Goal: Communication & Community: Answer question/provide support

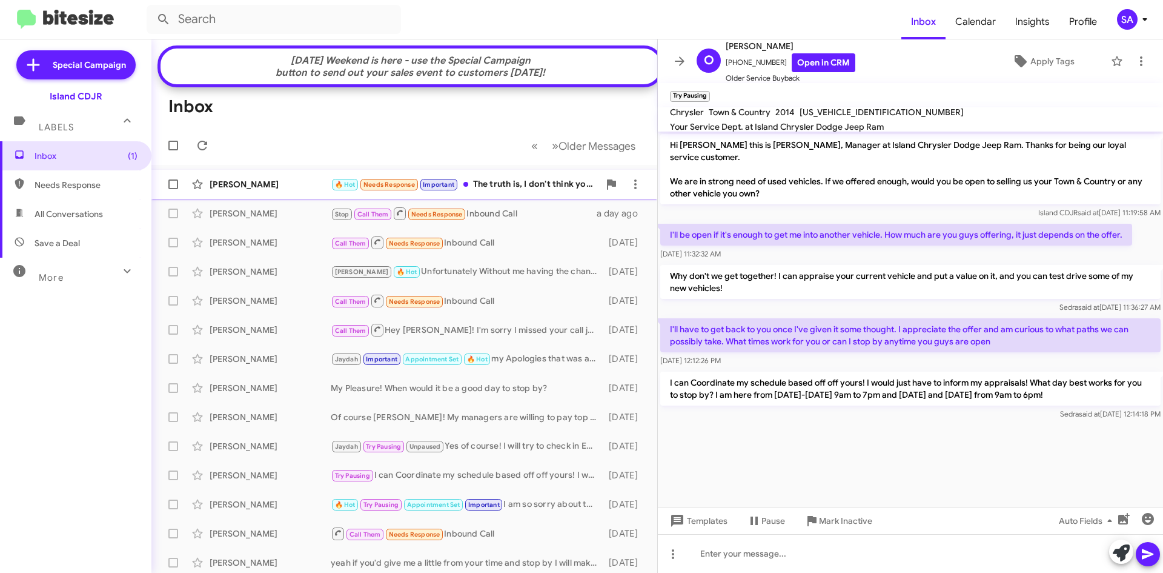
click at [240, 183] on div "[PERSON_NAME] 🔥 Hot Needs Response Important The truth is, I don't think you gu…" at bounding box center [404, 184] width 487 height 24
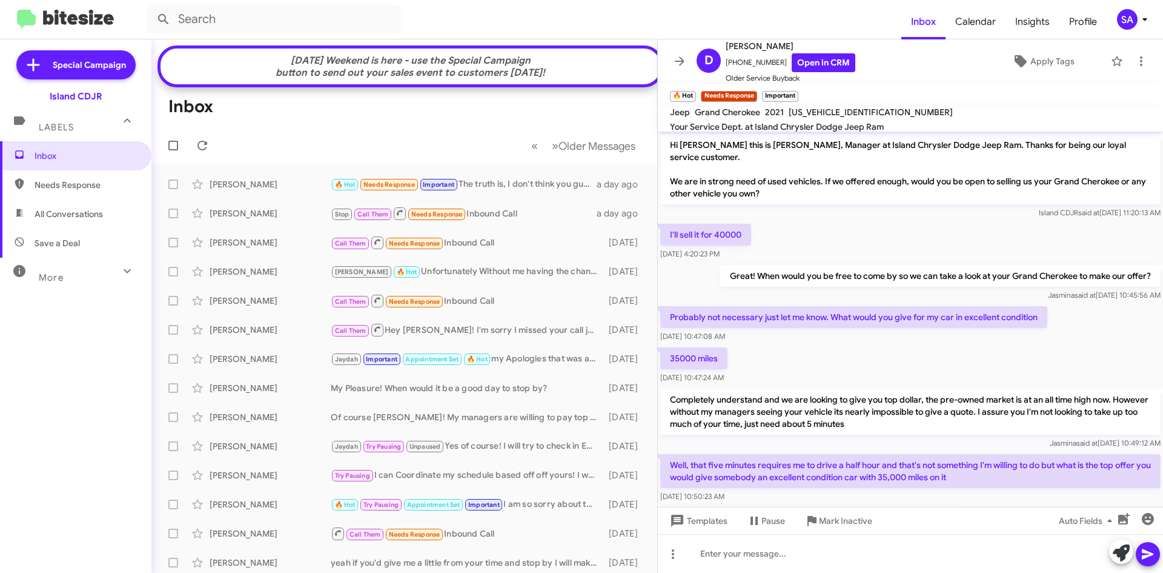
scroll to position [52, 0]
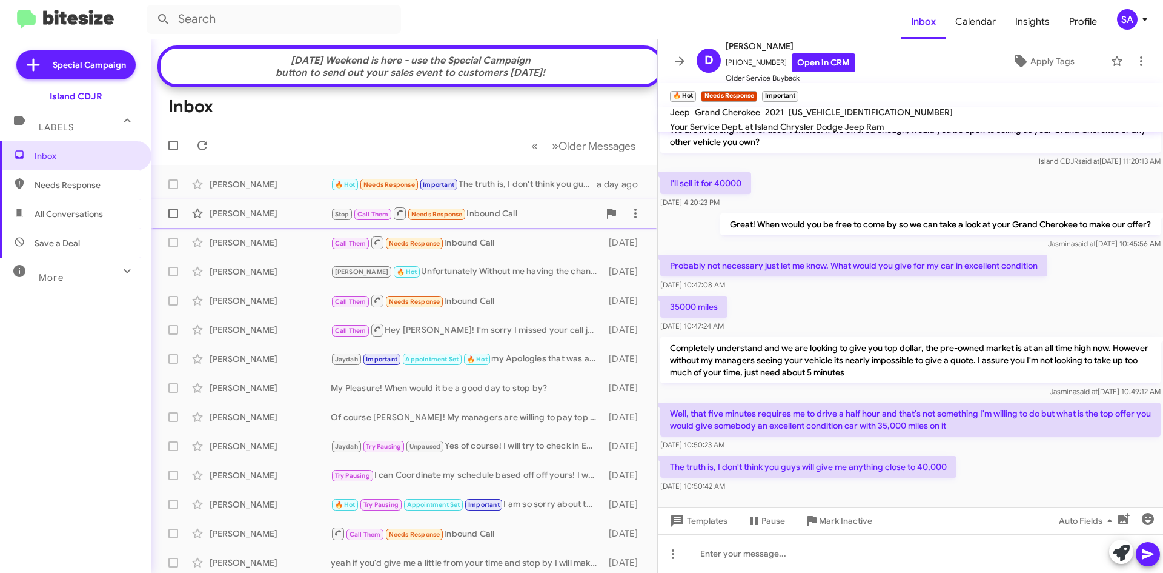
click at [258, 219] on div "[PERSON_NAME]" at bounding box center [270, 213] width 121 height 12
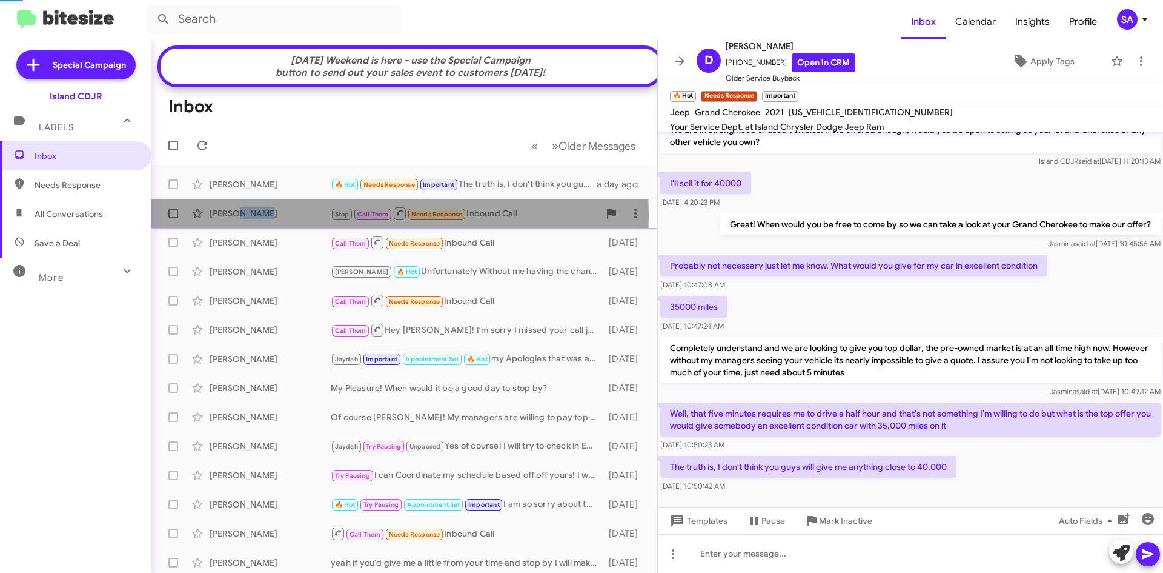
click at [258, 219] on div "[PERSON_NAME]" at bounding box center [270, 213] width 121 height 12
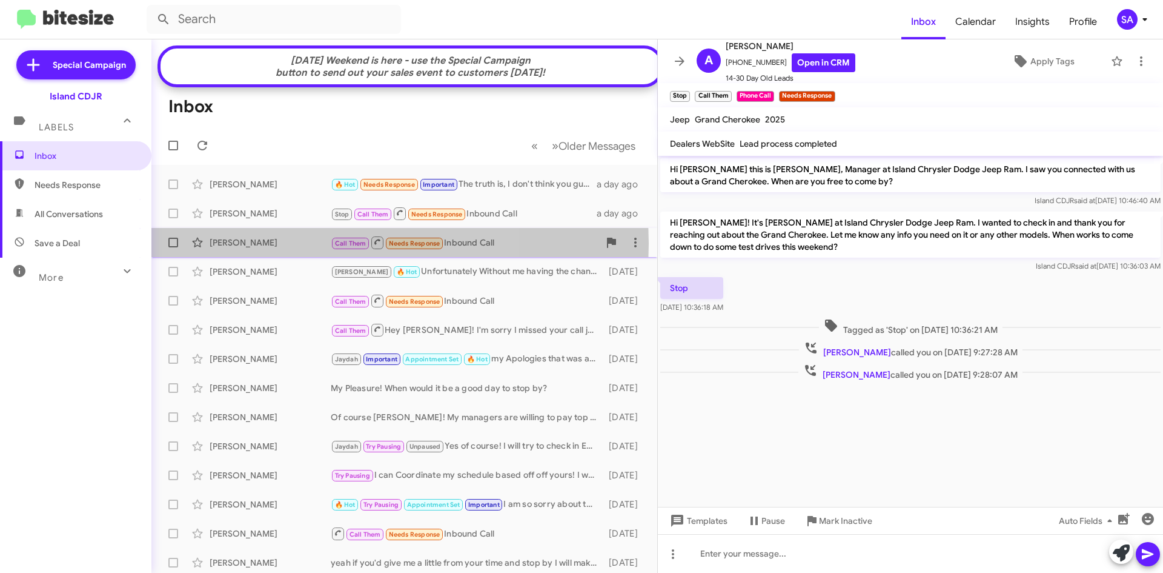
click at [276, 248] on div "[PERSON_NAME]" at bounding box center [270, 242] width 121 height 12
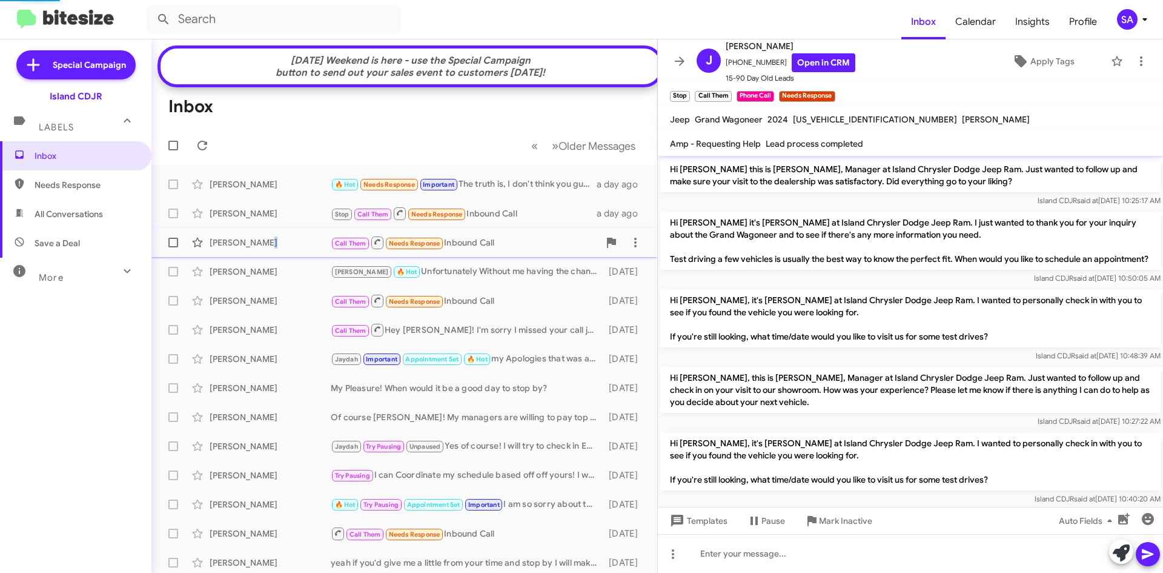
scroll to position [927, 0]
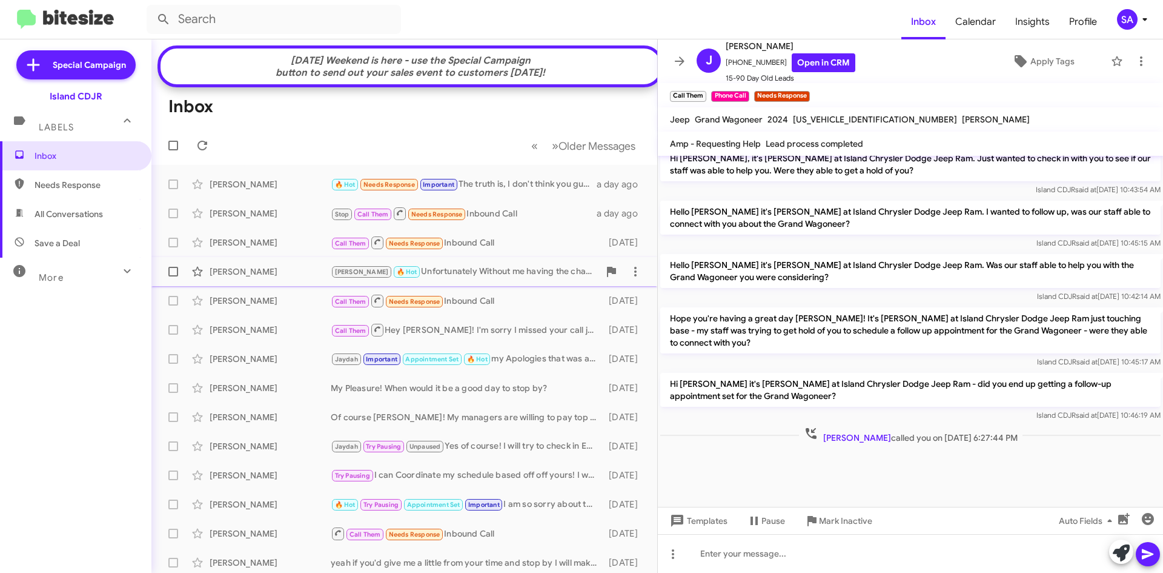
click at [273, 270] on div "[PERSON_NAME] [PERSON_NAME] 🔥 Hot Unfortunately Without me having the chance to…" at bounding box center [404, 271] width 487 height 24
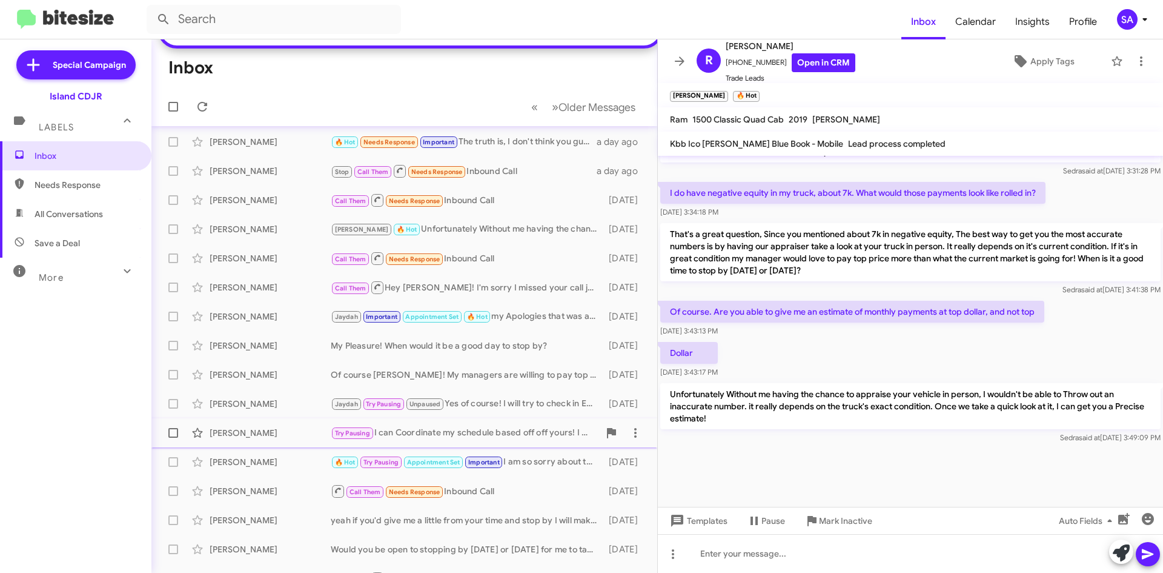
scroll to position [61, 0]
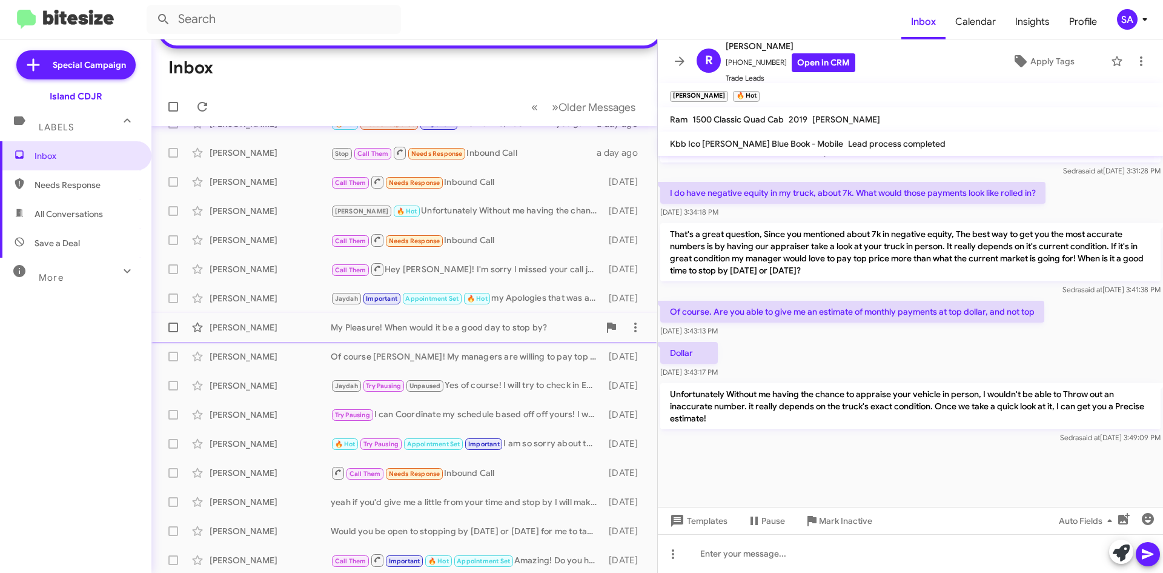
click at [481, 339] on div "[PERSON_NAME] My Pleasure! When would it be a good day to stop by? [DATE]" at bounding box center [404, 327] width 487 height 24
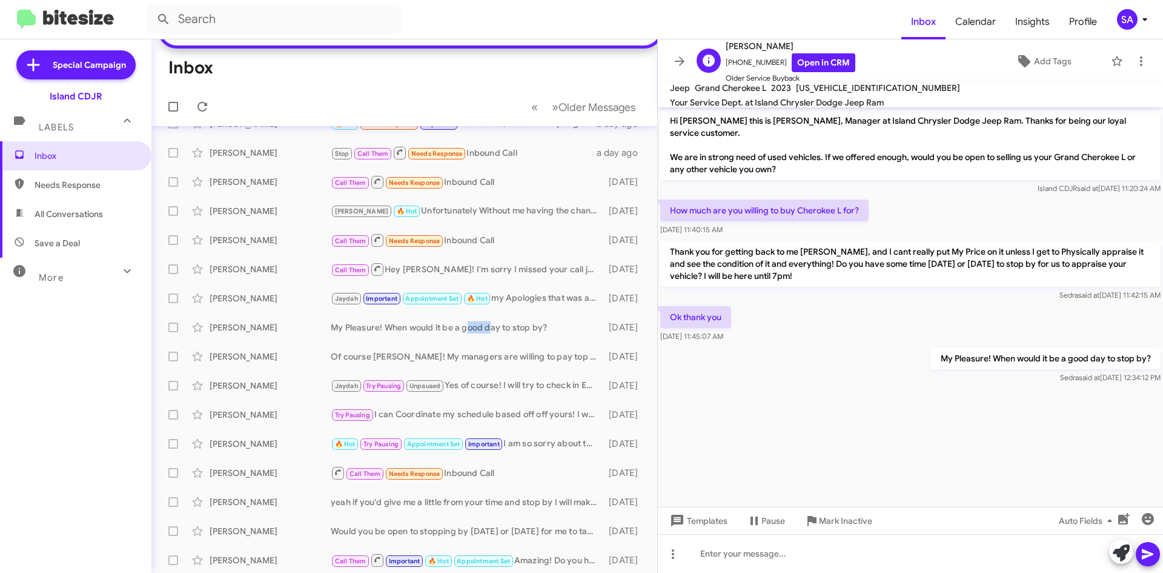
click at [742, 59] on span "[PHONE_NUMBER] Open in CRM" at bounding box center [791, 62] width 130 height 19
copy span "[PHONE_NUMBER]"
